Goal: Task Accomplishment & Management: Complete application form

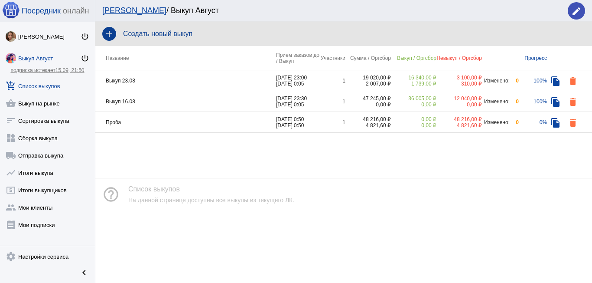
click at [169, 30] on h4 "Создать новый выкуп" at bounding box center [354, 34] width 462 height 8
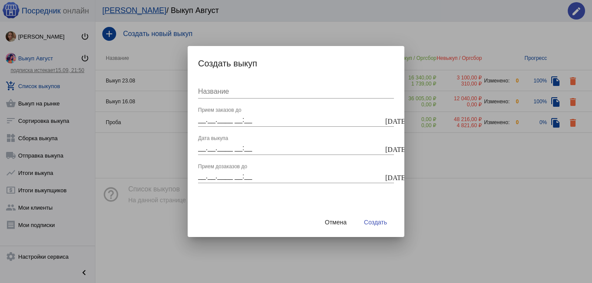
click at [212, 94] on input "Название" at bounding box center [296, 92] width 196 height 8
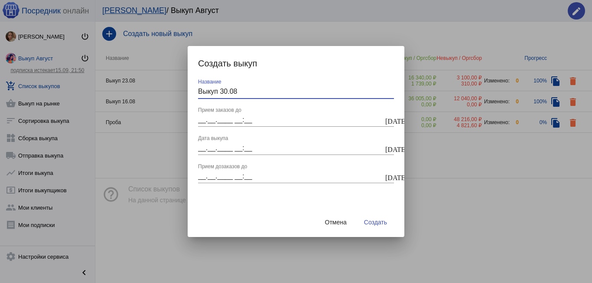
type input "Выкуп 30.08"
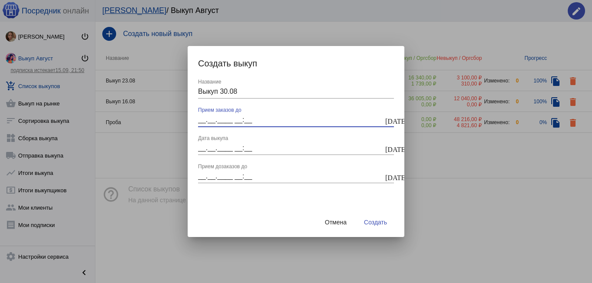
click at [201, 121] on input "__.__.____ __:__" at bounding box center [291, 120] width 186 height 8
type input "[DATE] 23:30"
click at [200, 147] on input "__.__.____ __:__" at bounding box center [291, 148] width 186 height 8
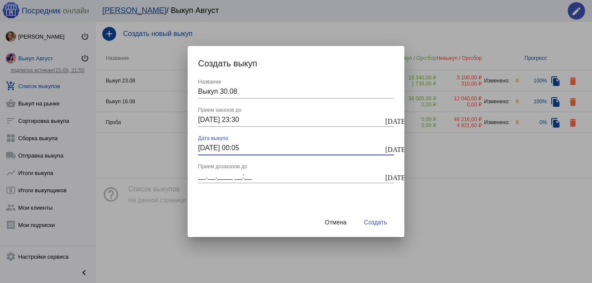
type input "[DATE] 00:05"
click at [374, 219] on span "Создать" at bounding box center [375, 221] width 23 height 7
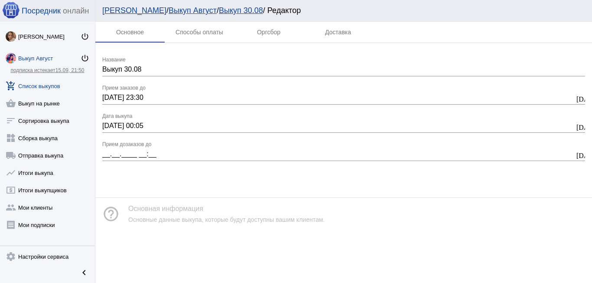
click at [225, 8] on link "Выкуп 30.08" at bounding box center [241, 10] width 44 height 9
